Goal: Information Seeking & Learning: Learn about a topic

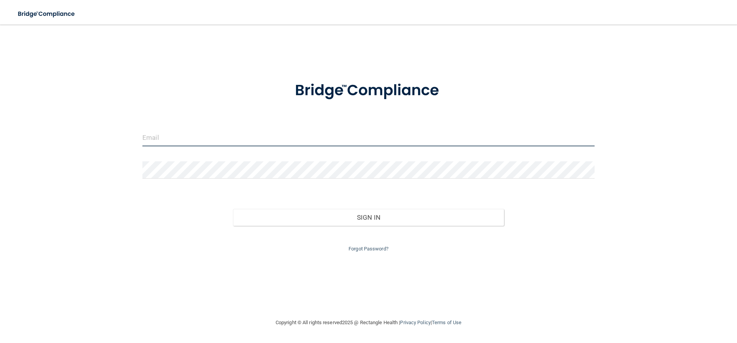
click at [169, 131] on input "email" at bounding box center [368, 137] width 452 height 17
type input "[EMAIL_ADDRESS][DOMAIN_NAME]"
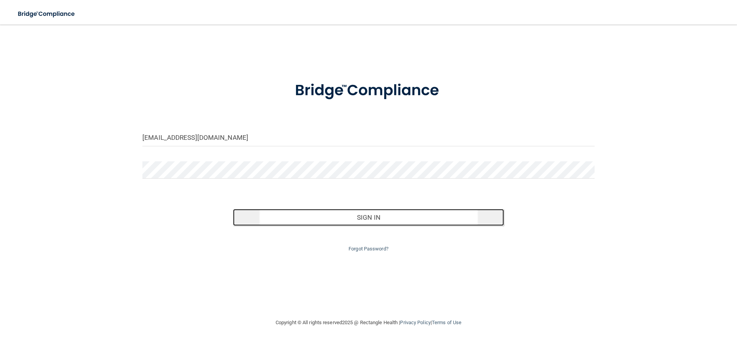
click at [369, 217] on button "Sign In" at bounding box center [368, 217] width 271 height 17
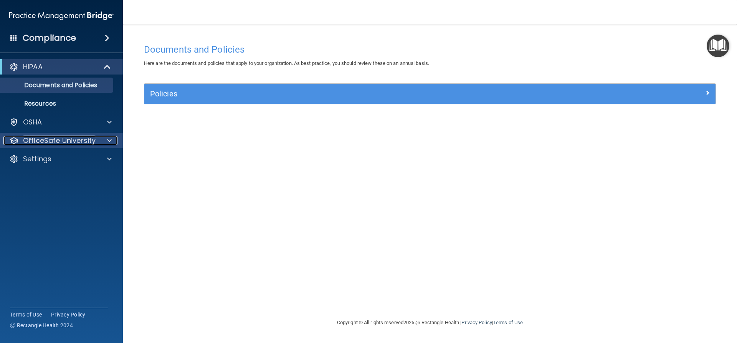
click at [108, 138] on span at bounding box center [109, 140] width 5 height 9
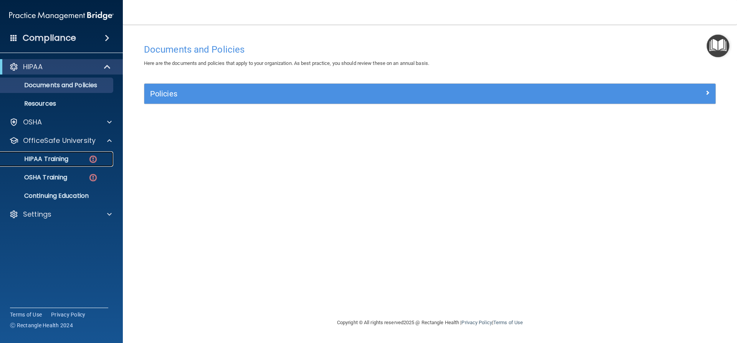
click at [70, 158] on div "HIPAA Training" at bounding box center [57, 159] width 105 height 8
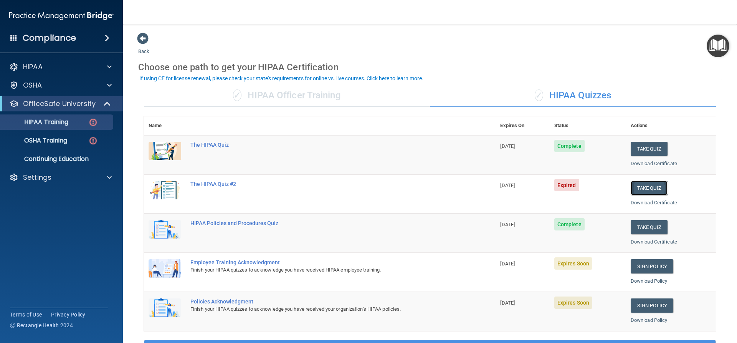
click at [644, 187] on button "Take Quiz" at bounding box center [649, 188] width 37 height 14
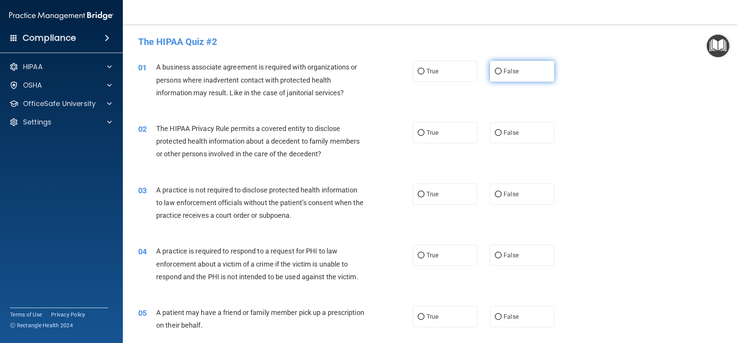
click at [495, 70] on input "False" at bounding box center [498, 72] width 7 height 6
radio input "true"
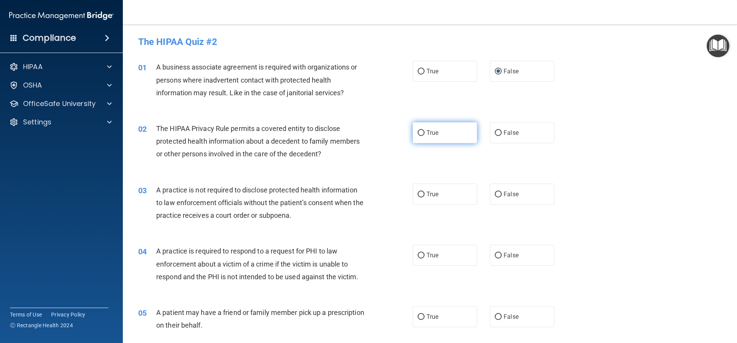
click at [419, 132] on input "True" at bounding box center [421, 133] width 7 height 6
radio input "true"
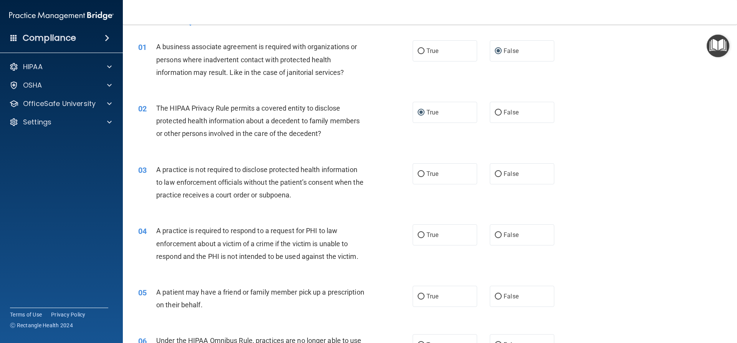
scroll to position [38, 0]
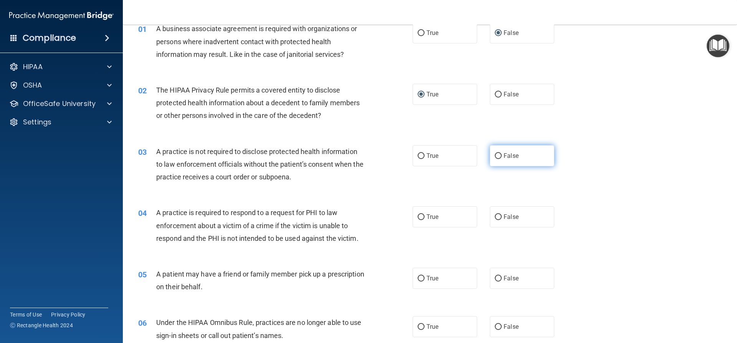
click at [497, 155] on input "False" at bounding box center [498, 156] width 7 height 6
radio input "true"
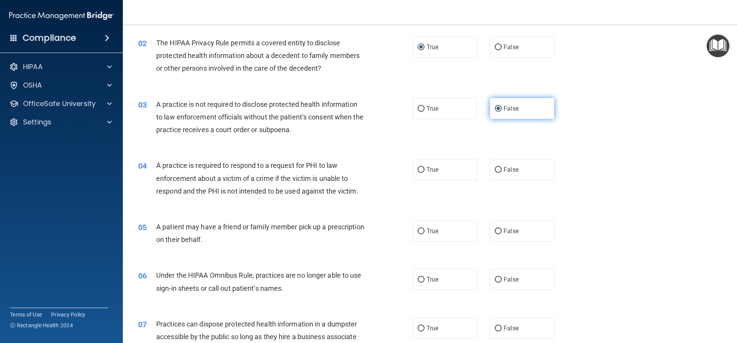
scroll to position [115, 0]
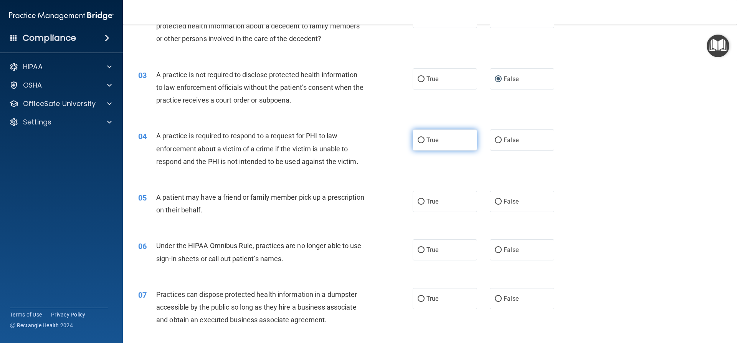
click at [419, 139] on input "True" at bounding box center [421, 140] width 7 height 6
radio input "true"
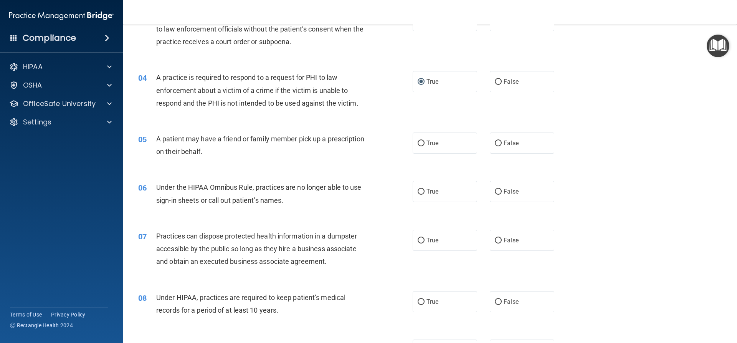
scroll to position [192, 0]
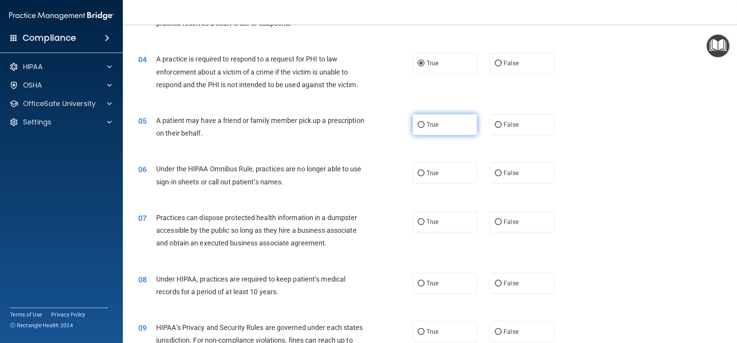
click at [418, 124] on input "True" at bounding box center [421, 125] width 7 height 6
radio input "true"
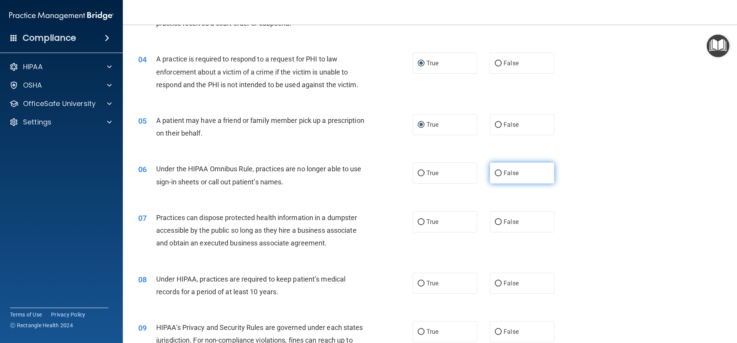
click at [495, 171] on input "False" at bounding box center [498, 173] width 7 height 6
radio input "true"
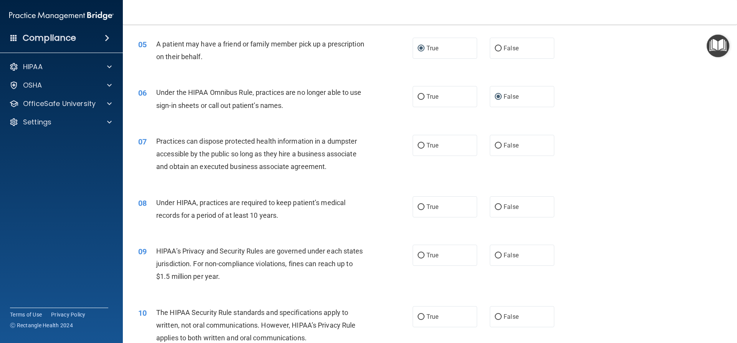
scroll to position [269, 0]
click at [495, 143] on input "False" at bounding box center [498, 145] width 7 height 6
radio input "true"
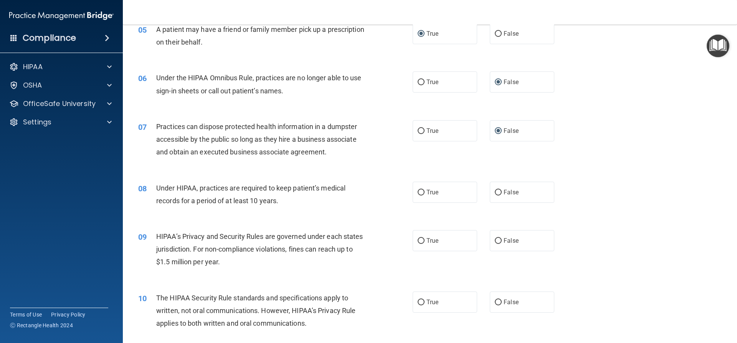
scroll to position [307, 0]
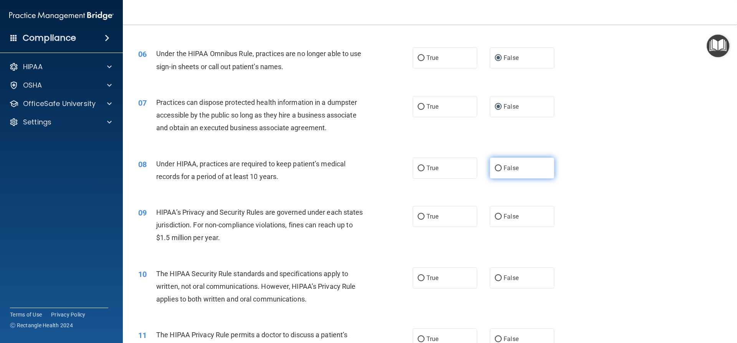
click at [495, 167] on input "False" at bounding box center [498, 168] width 7 height 6
radio input "true"
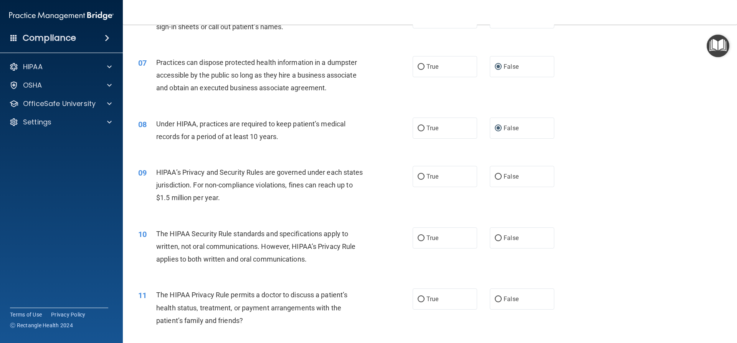
scroll to position [384, 0]
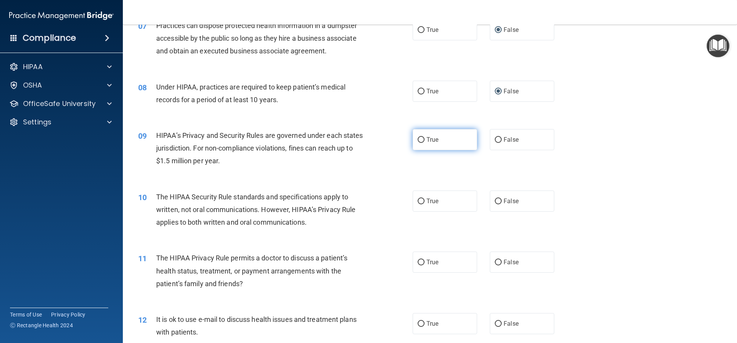
click at [415, 136] on label "True" at bounding box center [445, 139] width 64 height 21
click at [418, 137] on input "True" at bounding box center [421, 140] width 7 height 6
radio input "true"
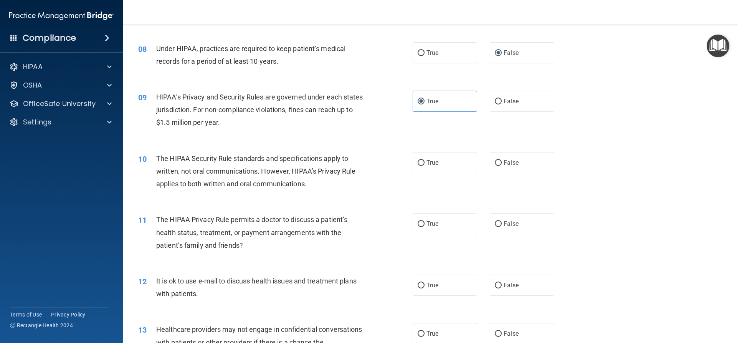
scroll to position [461, 0]
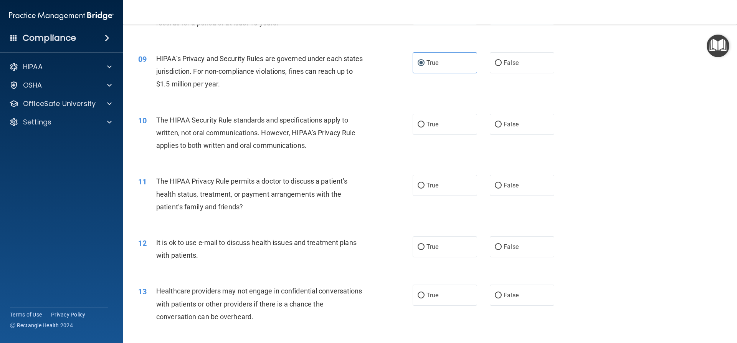
drag, startPoint x: 492, startPoint y: 124, endPoint x: 491, endPoint y: 135, distance: 11.2
click at [495, 124] on input "False" at bounding box center [498, 125] width 7 height 6
radio input "true"
click at [495, 184] on input "False" at bounding box center [498, 186] width 7 height 6
radio input "true"
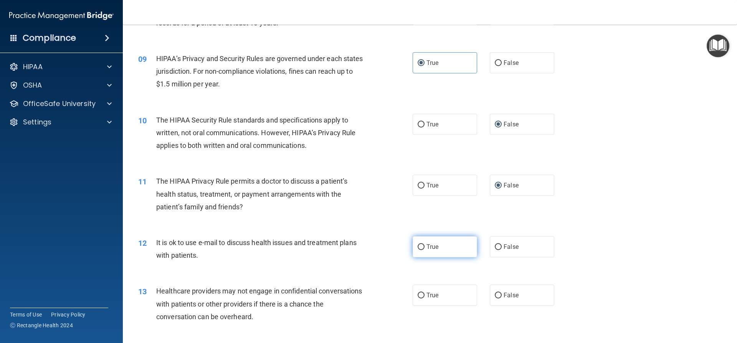
click at [418, 246] on input "True" at bounding box center [421, 247] width 7 height 6
radio input "true"
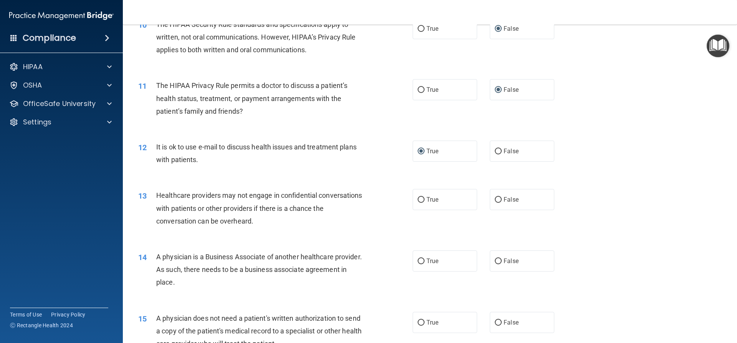
scroll to position [576, 0]
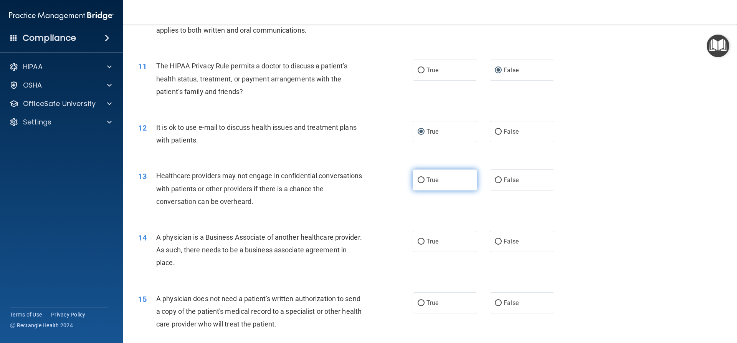
click at [420, 177] on input "True" at bounding box center [421, 180] width 7 height 6
radio input "true"
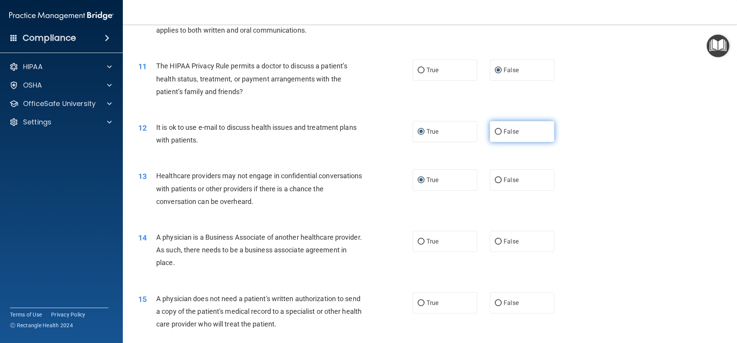
click at [495, 132] on input "False" at bounding box center [498, 132] width 7 height 6
radio input "true"
radio input "false"
